Goal: Find specific page/section: Find specific page/section

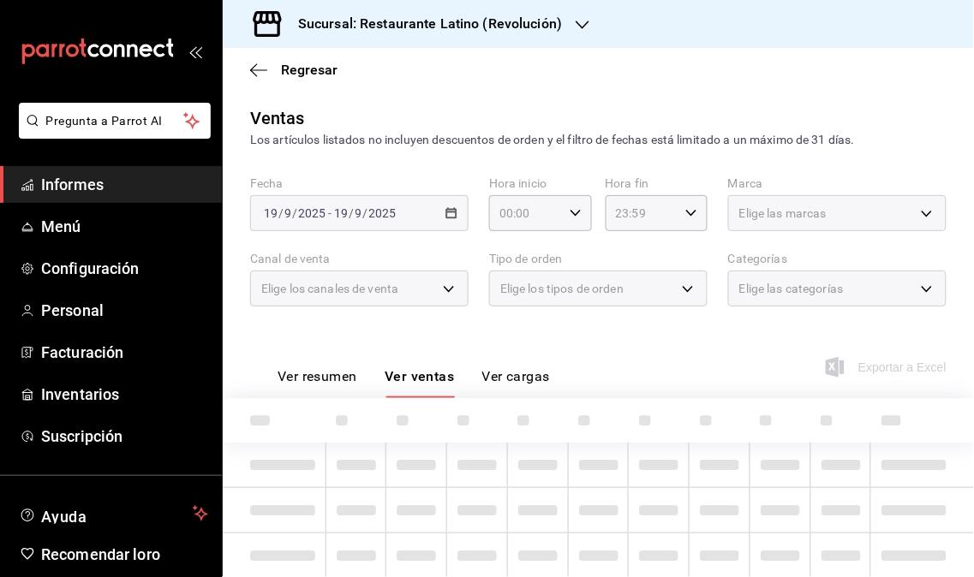
click at [130, 173] on span "Informes" at bounding box center [124, 184] width 167 height 23
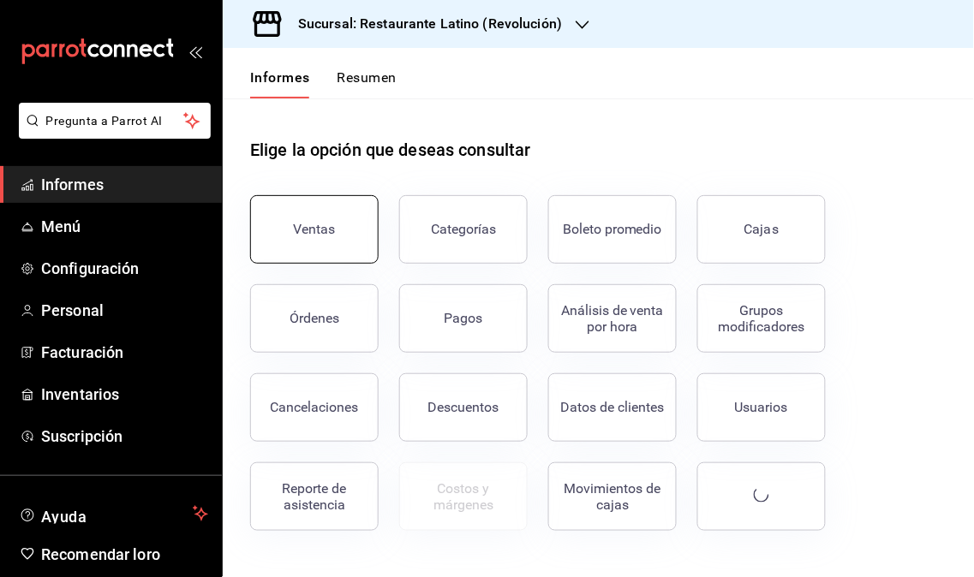
click at [296, 217] on button "Ventas" at bounding box center [314, 229] width 129 height 69
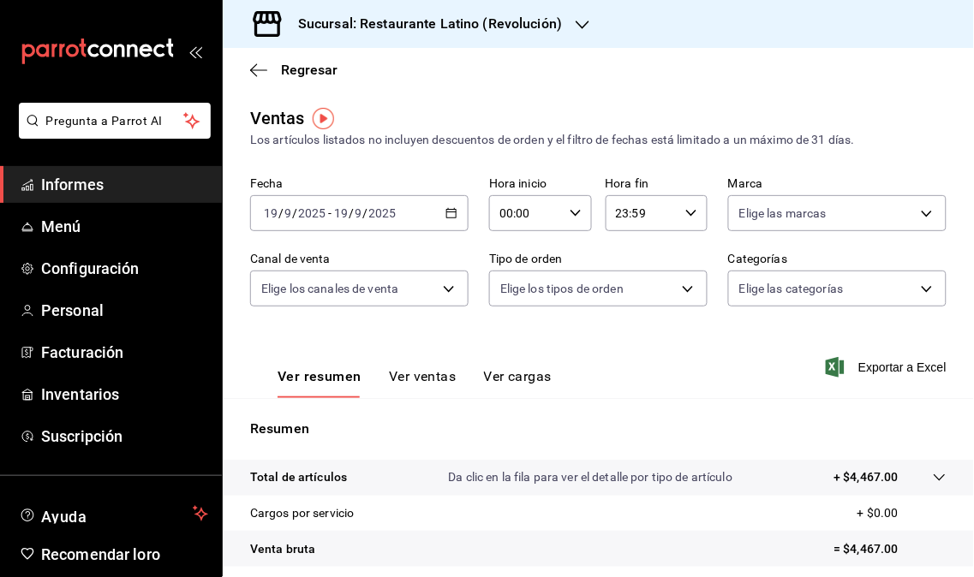
click at [584, 15] on div at bounding box center [583, 24] width 14 height 18
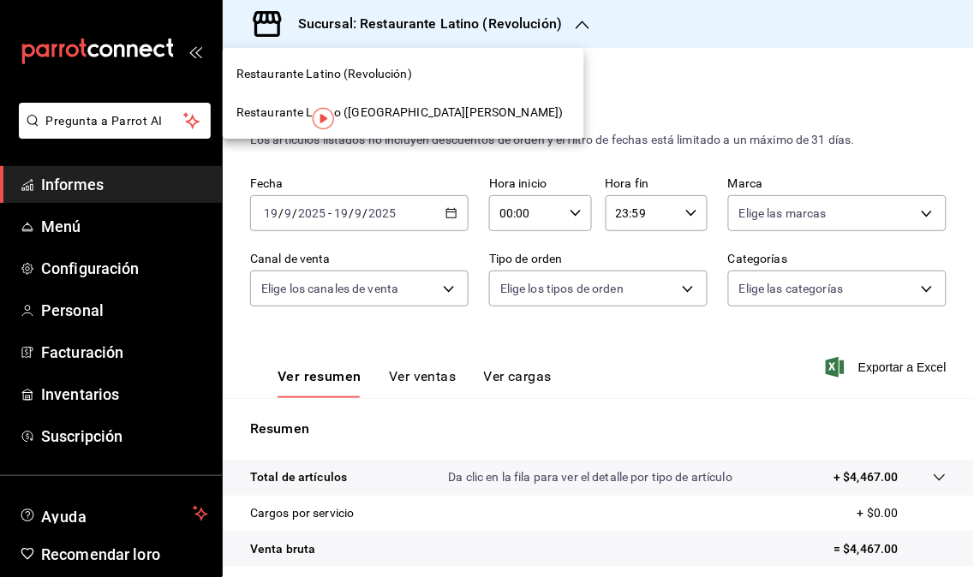
click at [413, 114] on font "Restaurante Latino ([GEOGRAPHIC_DATA][PERSON_NAME])" at bounding box center [399, 112] width 327 height 14
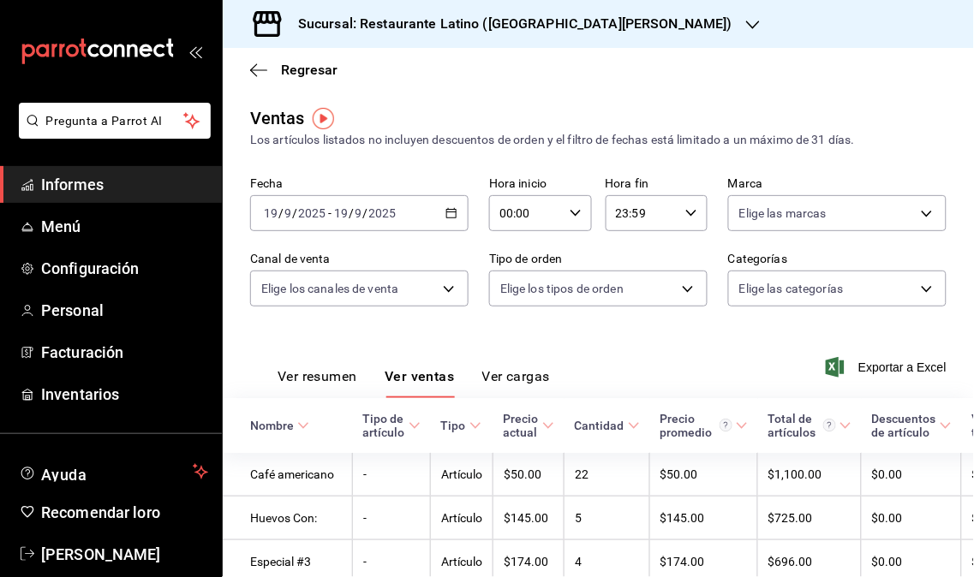
click at [601, 30] on font "Sucursal: Restaurante Latino ([GEOGRAPHIC_DATA][PERSON_NAME])" at bounding box center [515, 23] width 434 height 16
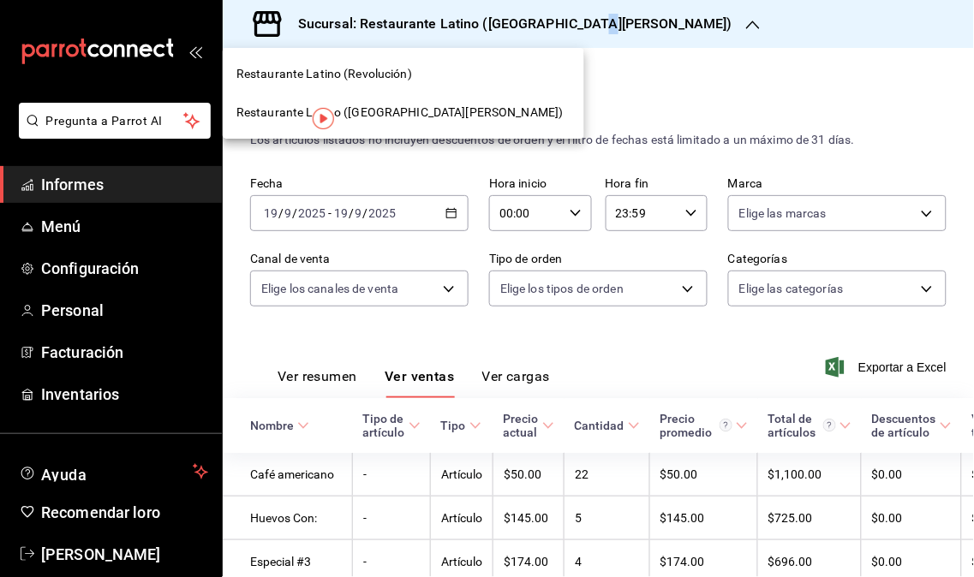
click at [395, 63] on div "Restaurante Latino (Revolución)" at bounding box center [404, 74] width 362 height 39
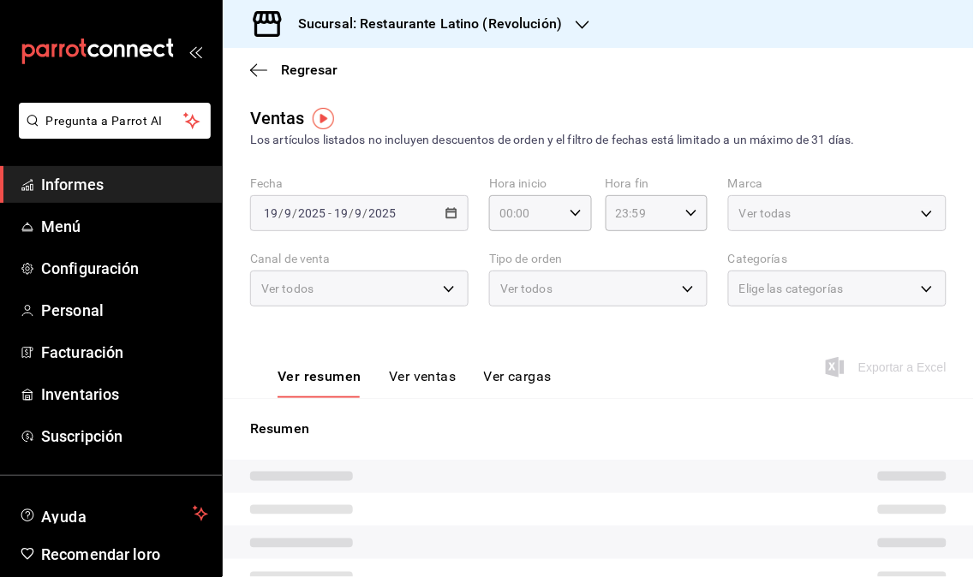
click at [135, 181] on span "Informes" at bounding box center [124, 184] width 167 height 23
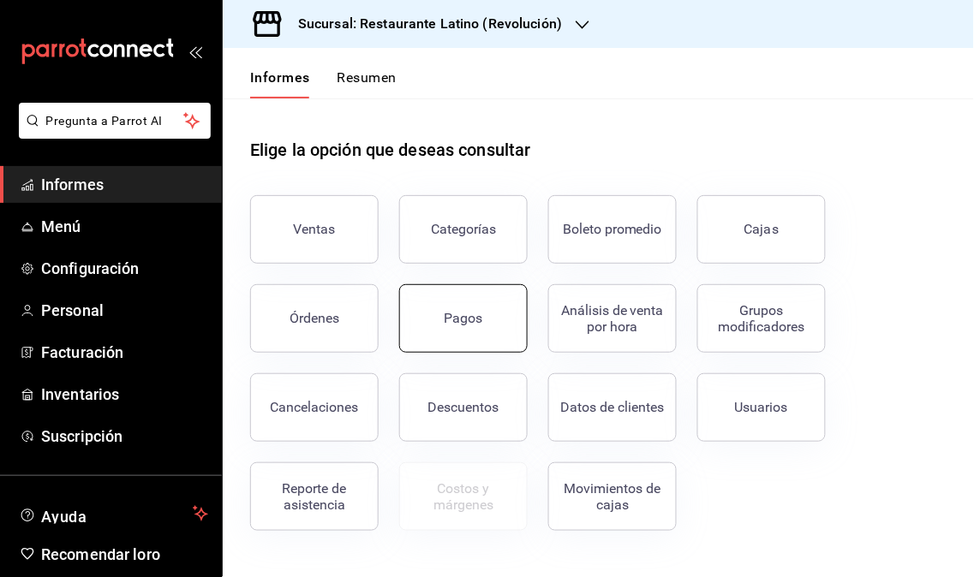
click at [465, 331] on button "Pagos" at bounding box center [463, 318] width 129 height 69
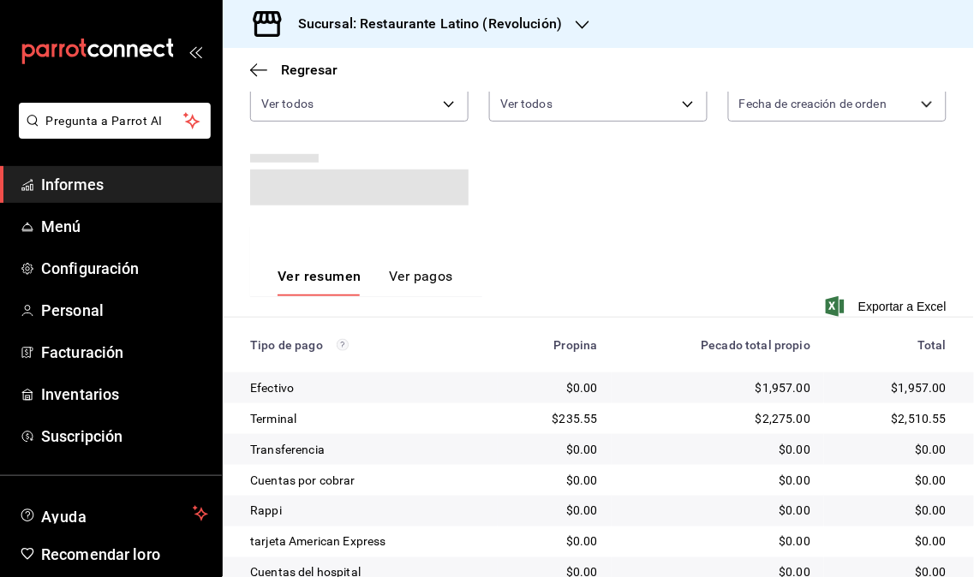
scroll to position [190, 0]
